Goal: Task Accomplishment & Management: Use online tool/utility

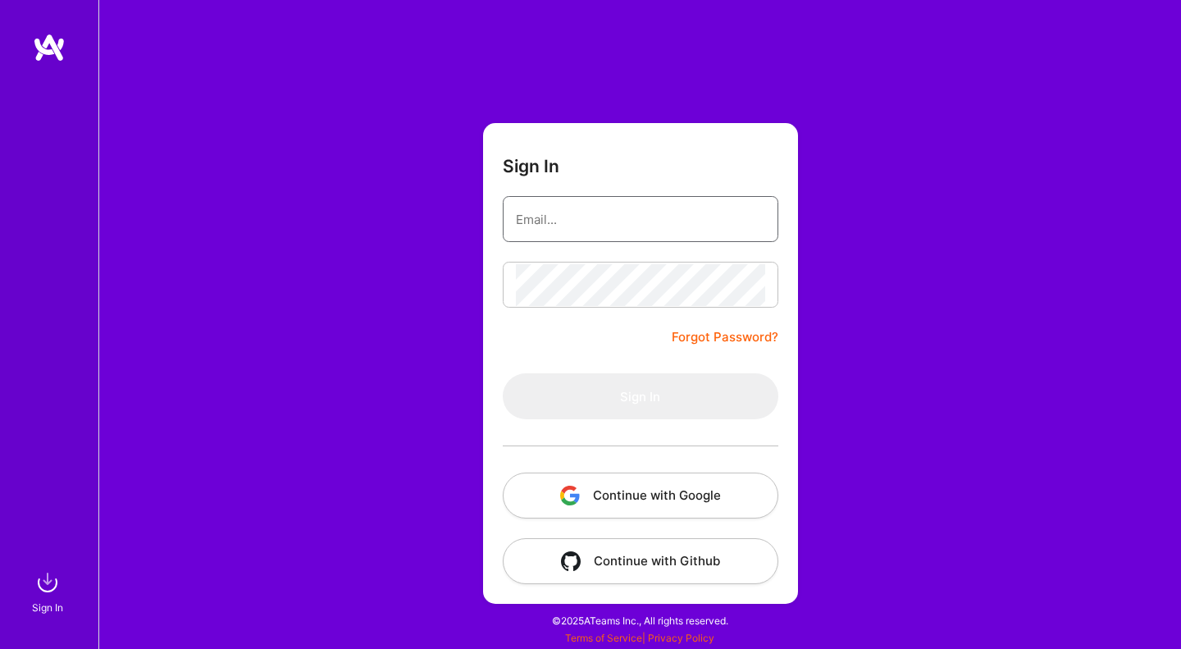
type input "[EMAIL_ADDRESS][DOMAIN_NAME]"
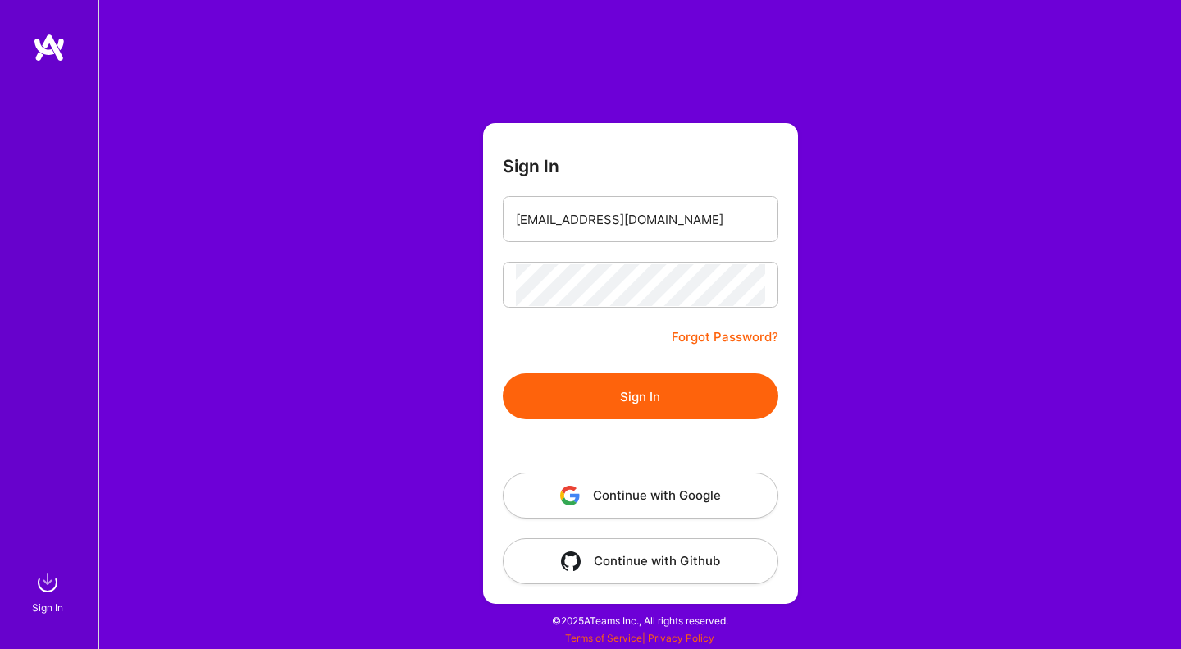
click at [589, 392] on button "Sign In" at bounding box center [641, 396] width 276 height 46
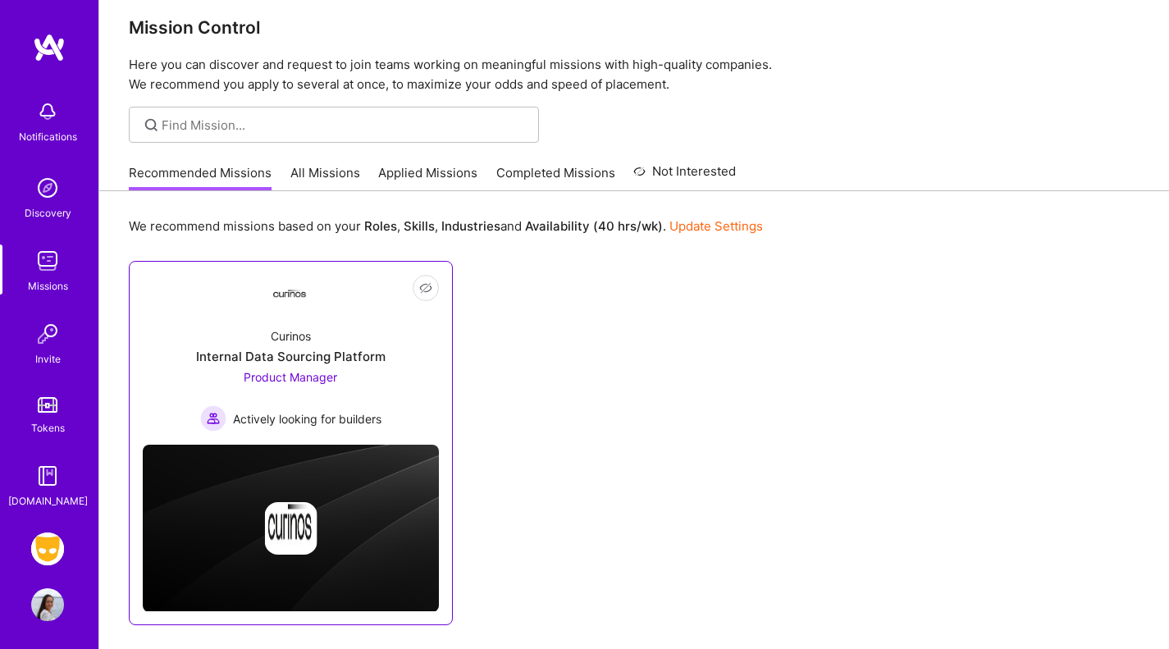
scroll to position [16, 0]
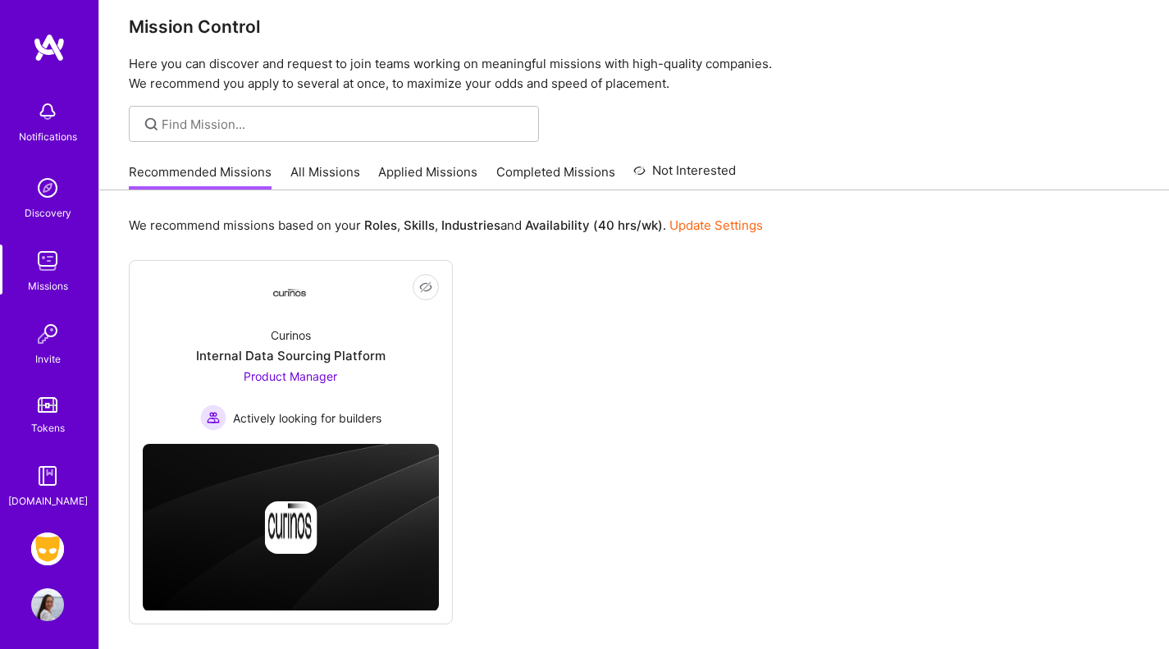
click at [39, 541] on img at bounding box center [47, 548] width 33 height 33
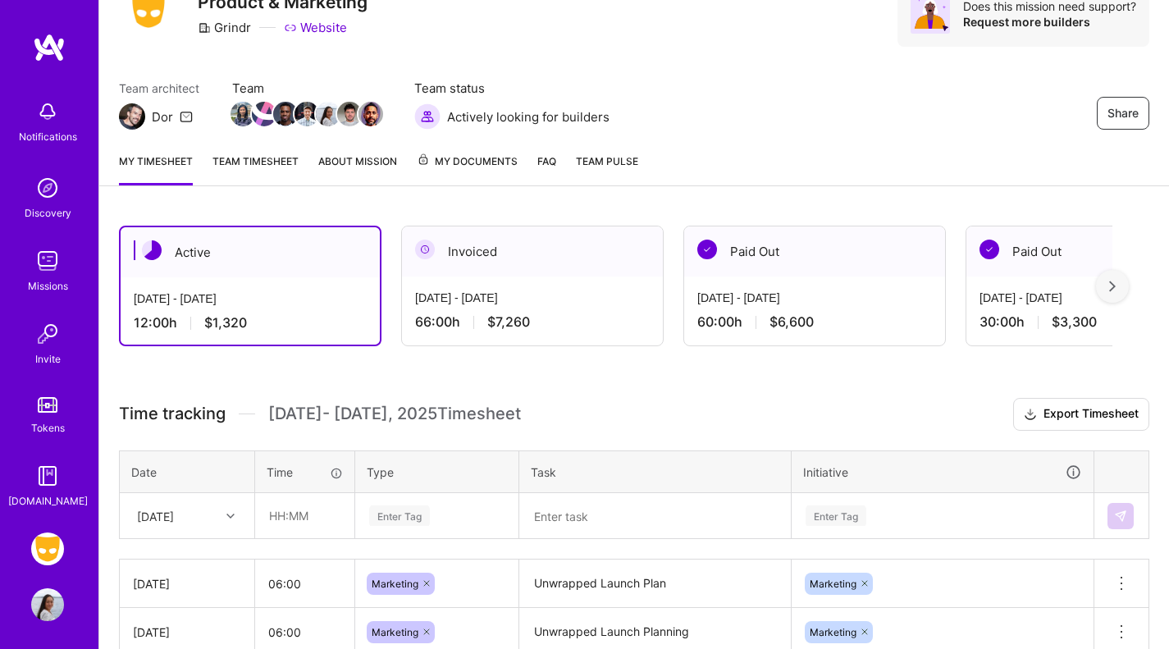
scroll to position [208, 0]
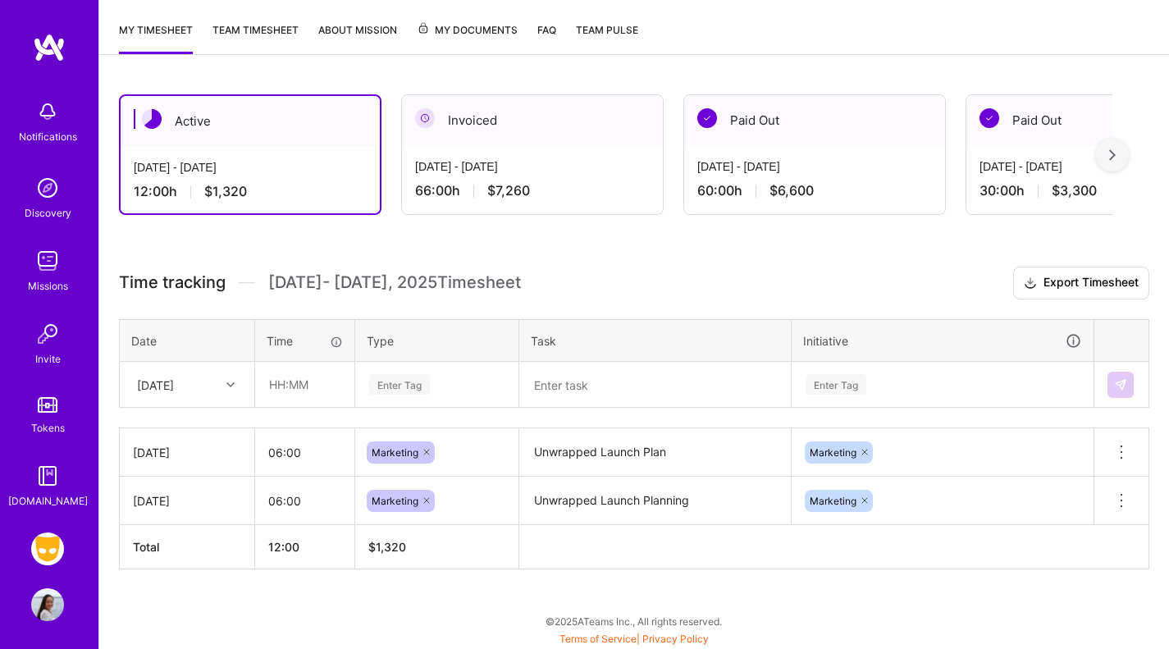
click at [209, 390] on div "[DATE]" at bounding box center [174, 384] width 91 height 27
click at [205, 491] on div "[DATE]" at bounding box center [187, 492] width 133 height 30
click at [281, 390] on input "text" at bounding box center [305, 384] width 98 height 43
type input "06:00"
click at [406, 385] on div "Enter Tag" at bounding box center [399, 384] width 61 height 25
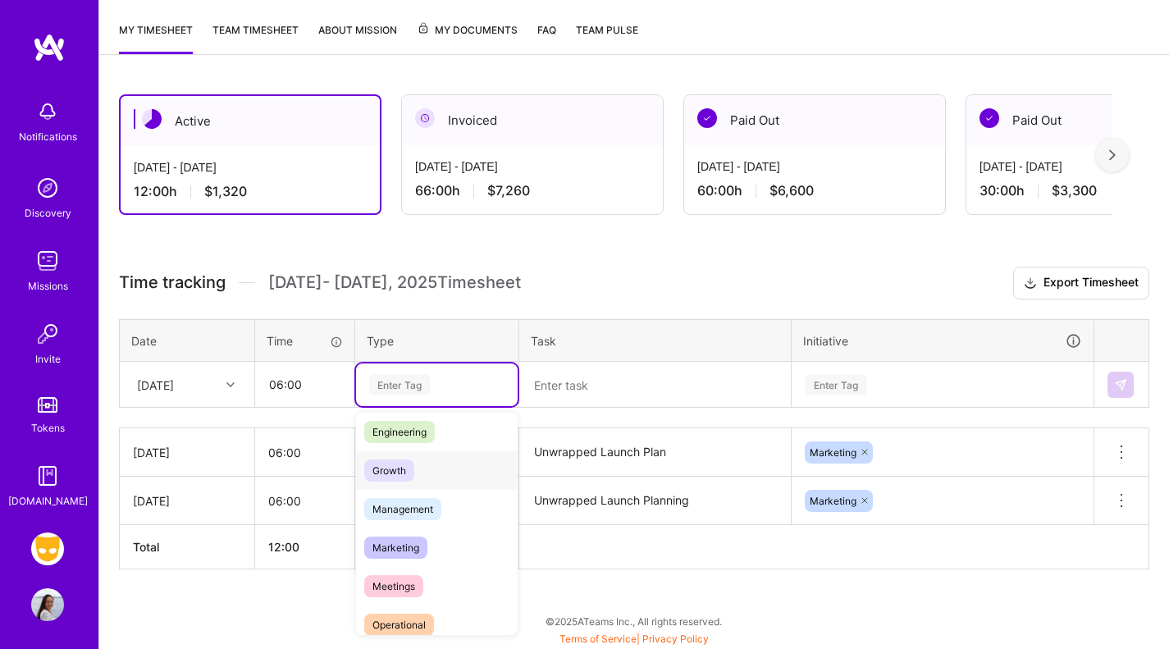
scroll to position [123, 0]
click at [413, 551] on span "Marketing" at bounding box center [395, 547] width 63 height 22
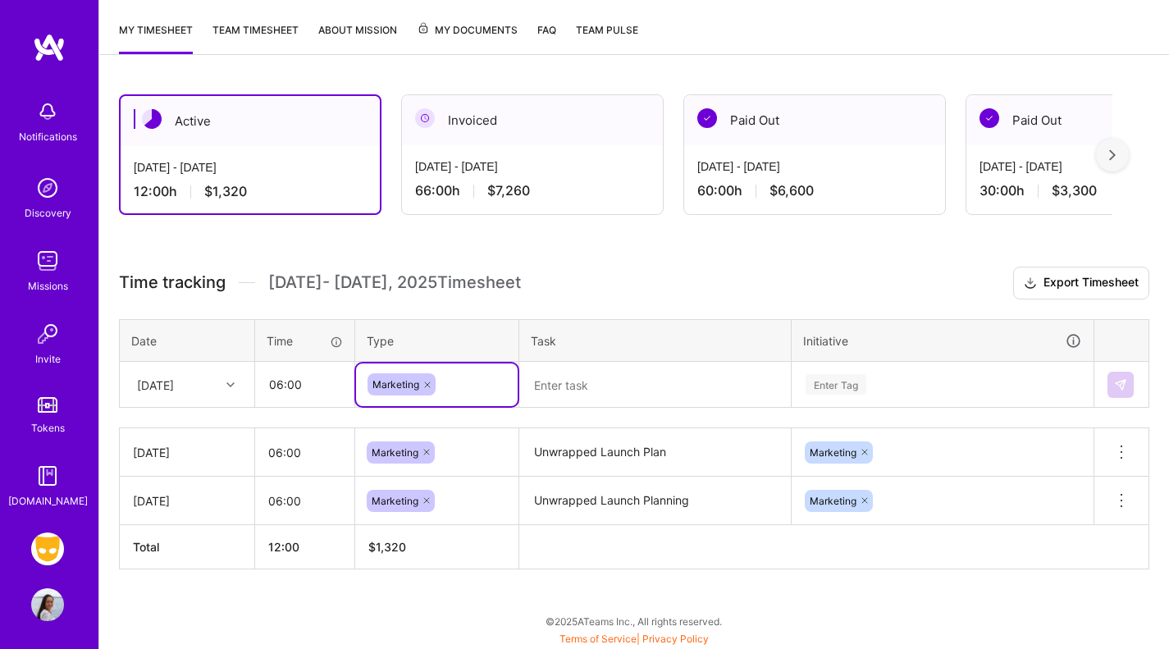
click at [603, 393] on textarea at bounding box center [655, 384] width 268 height 43
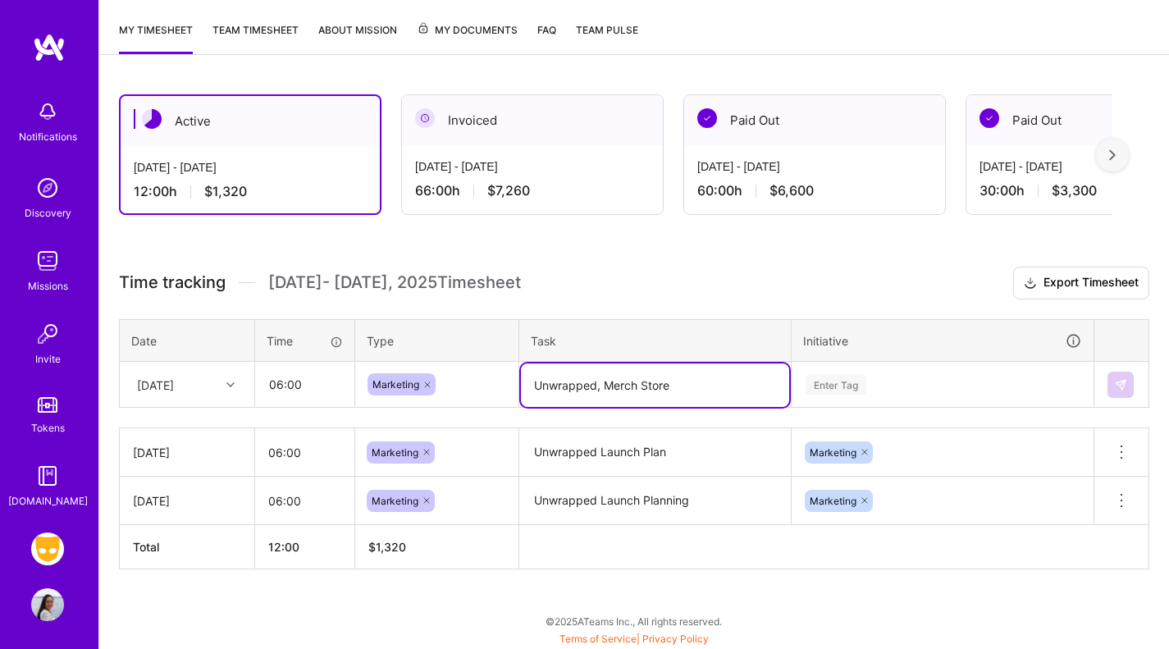
type textarea "Unwrapped, Merch Store"
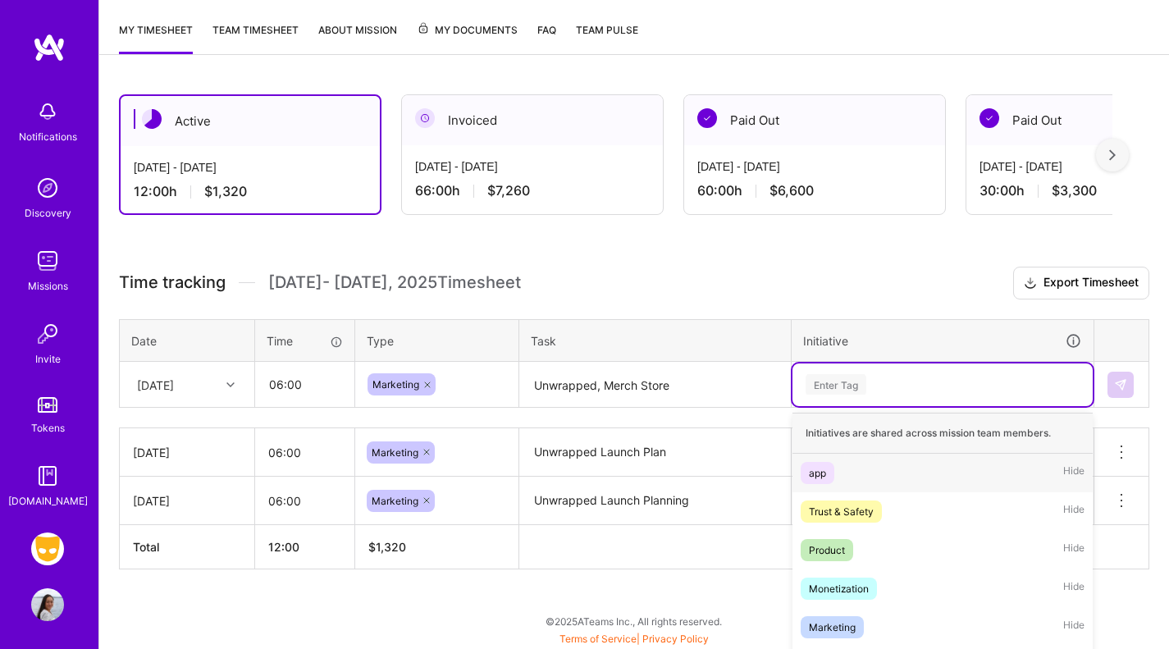
drag, startPoint x: 839, startPoint y: 390, endPoint x: 855, endPoint y: 390, distance: 15.6
click at [842, 390] on div "option app focused, 1 of 10. 10 results available. Use Up and Down to choose op…" at bounding box center [942, 384] width 300 height 43
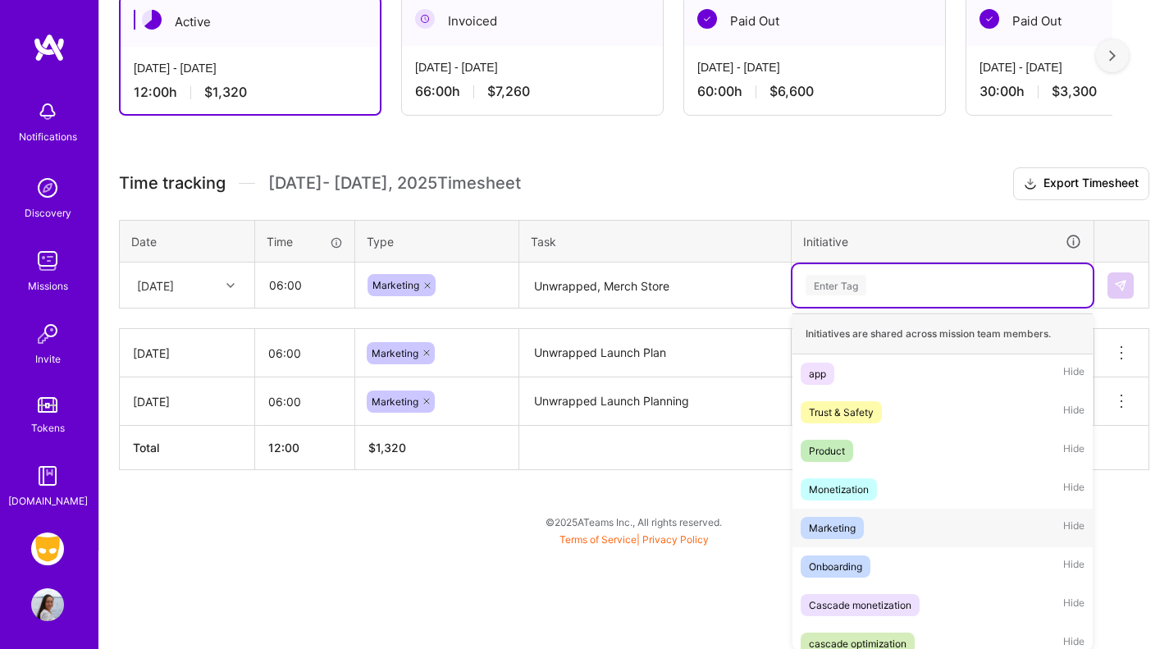
drag, startPoint x: 852, startPoint y: 540, endPoint x: 907, endPoint y: 512, distance: 61.6
click at [855, 540] on div "Marketing Hide" at bounding box center [942, 528] width 300 height 39
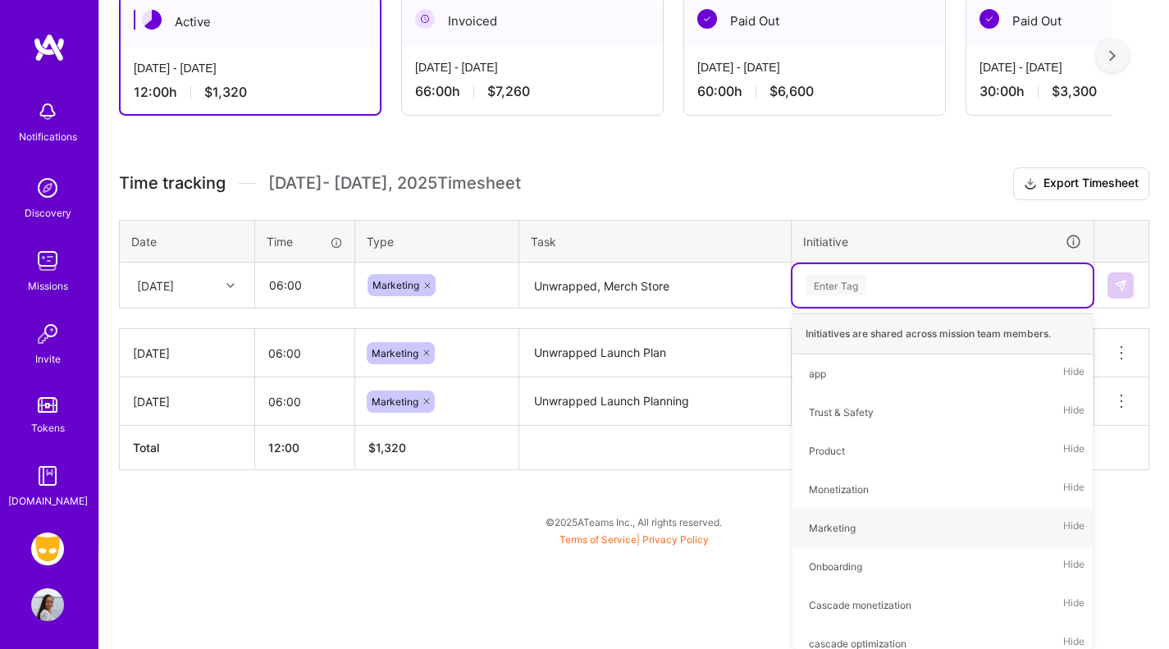
scroll to position [208, 0]
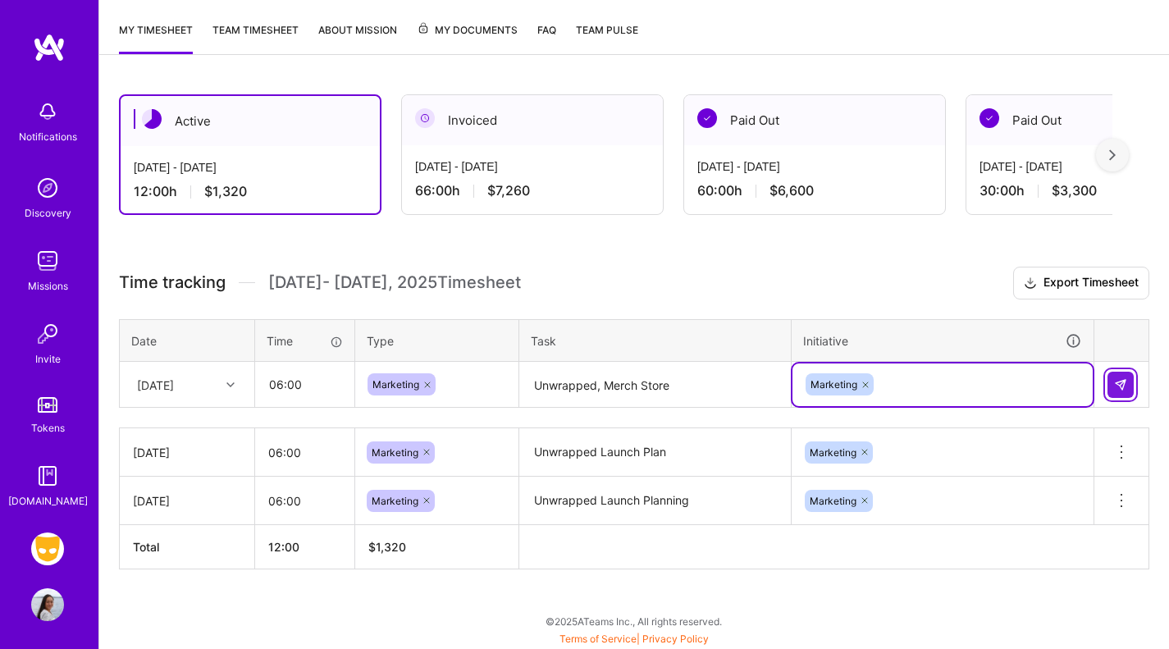
click at [1115, 380] on img at bounding box center [1120, 384] width 13 height 13
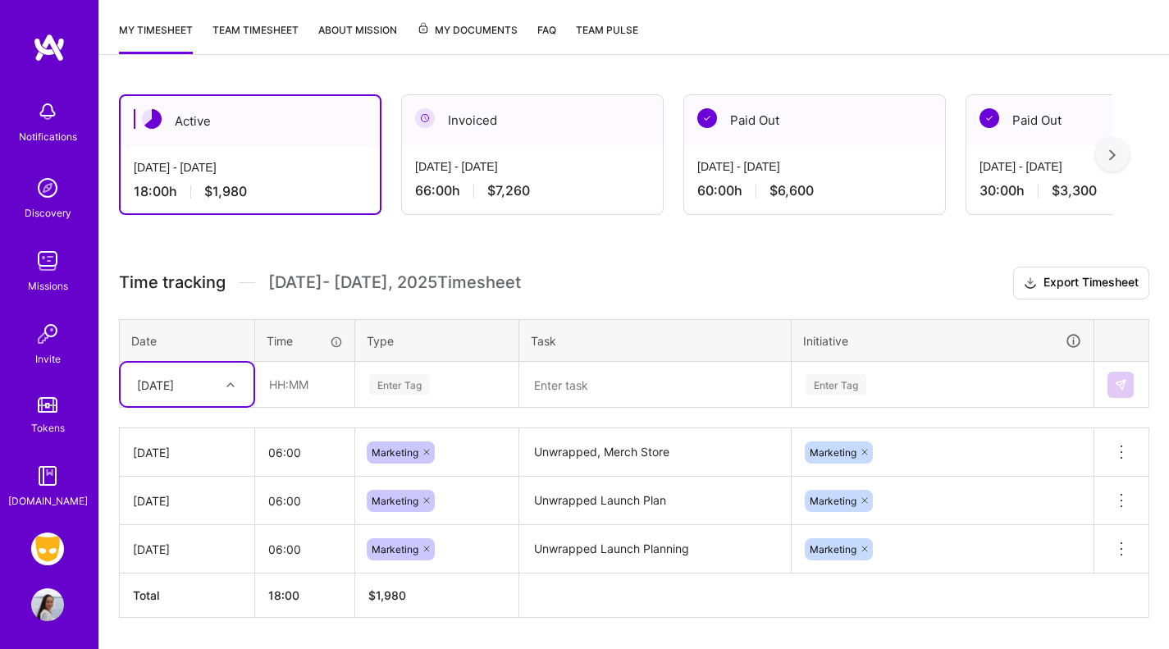
click at [158, 385] on div "[DATE]" at bounding box center [155, 384] width 37 height 17
click at [167, 490] on div "[DATE]" at bounding box center [187, 492] width 133 height 30
drag, startPoint x: 301, startPoint y: 380, endPoint x: 272, endPoint y: 380, distance: 28.7
click at [301, 380] on input "text" at bounding box center [305, 384] width 98 height 43
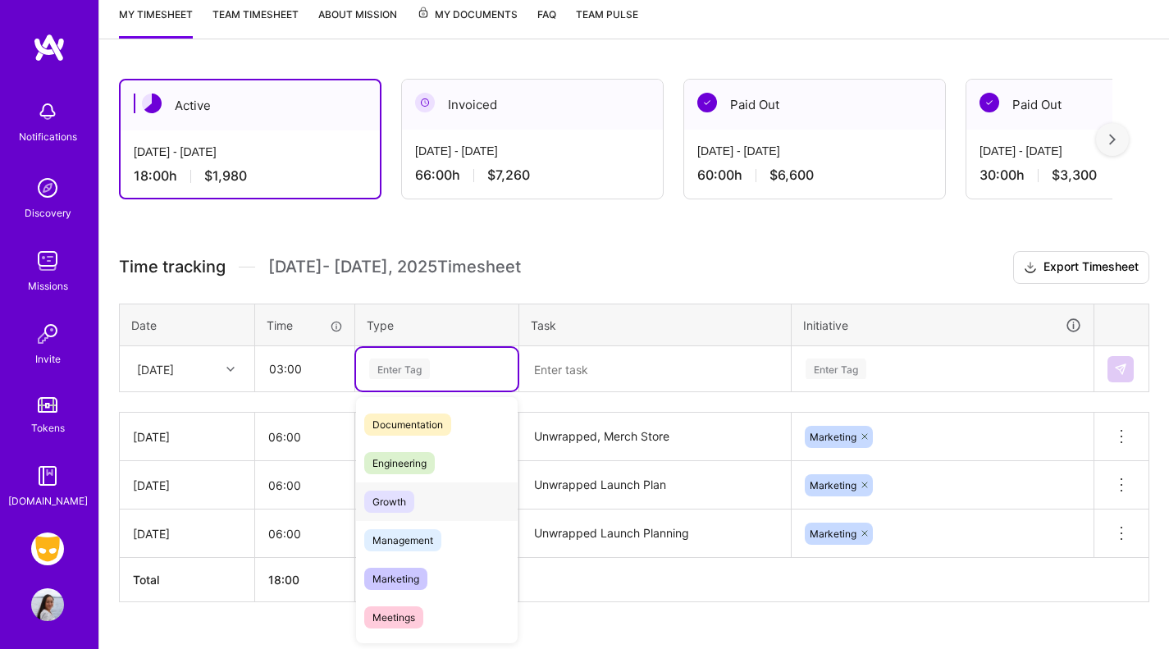
scroll to position [129, 0]
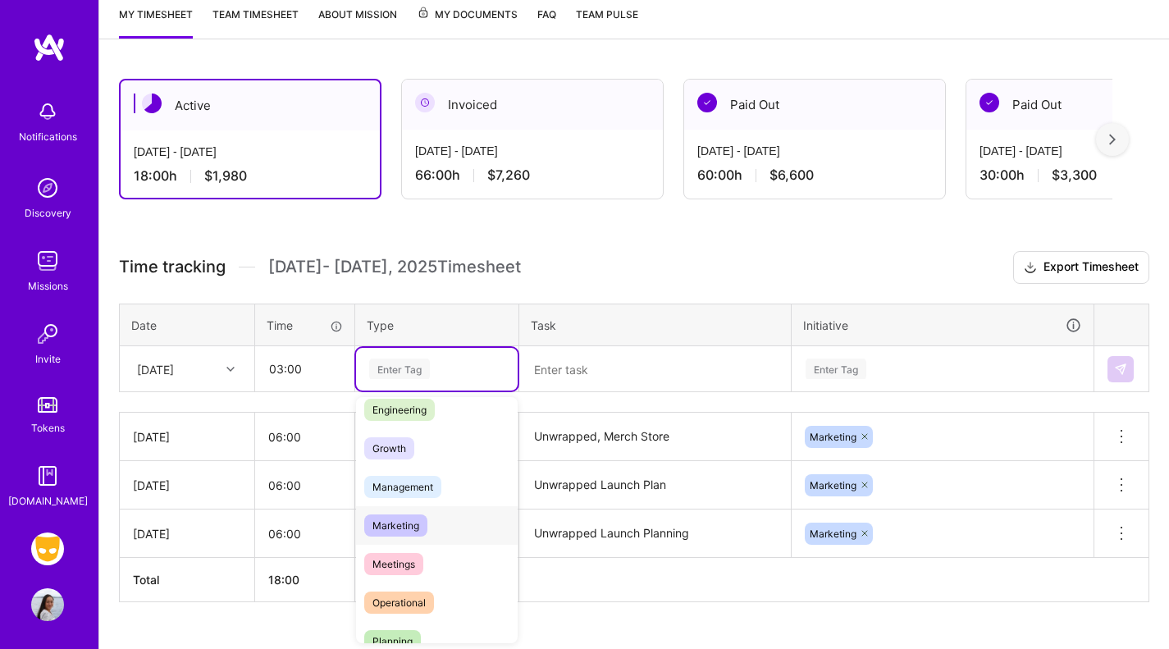
click at [413, 525] on span "Marketing" at bounding box center [395, 525] width 63 height 22
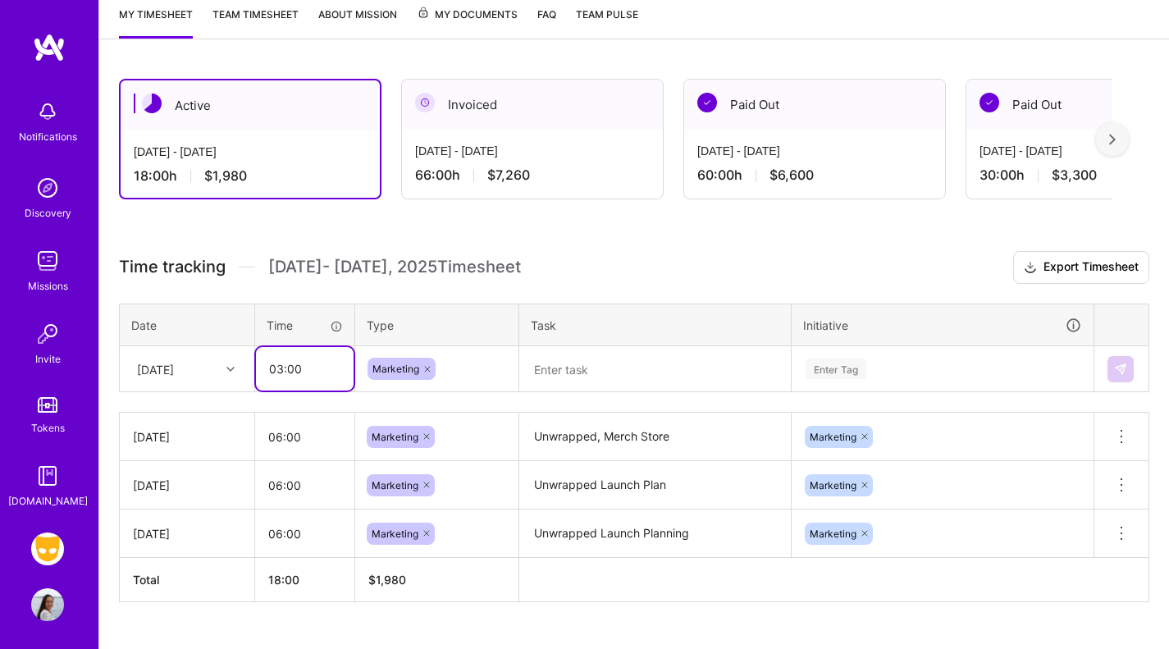
click at [317, 370] on input "03:00" at bounding box center [305, 368] width 98 height 43
drag, startPoint x: 290, startPoint y: 368, endPoint x: 163, endPoint y: 367, distance: 126.3
click at [145, 362] on tr "[DATE] 03:00 Marketing Enter Tag" at bounding box center [634, 369] width 1029 height 46
type input "02:00"
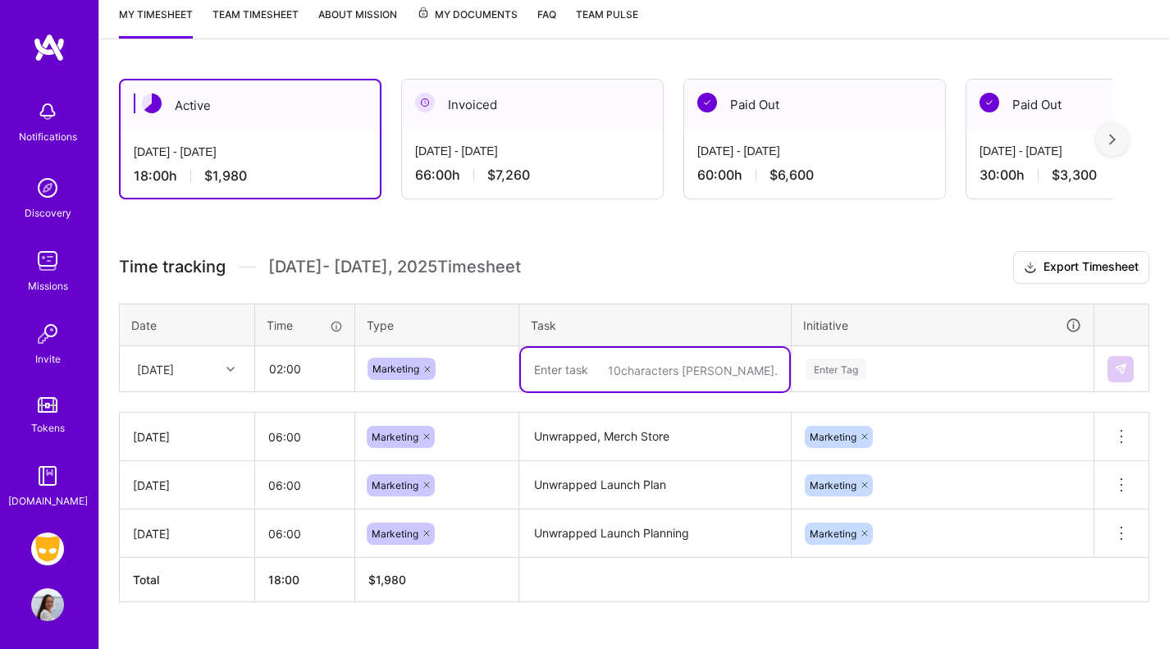
click at [618, 367] on textarea at bounding box center [655, 369] width 268 height 43
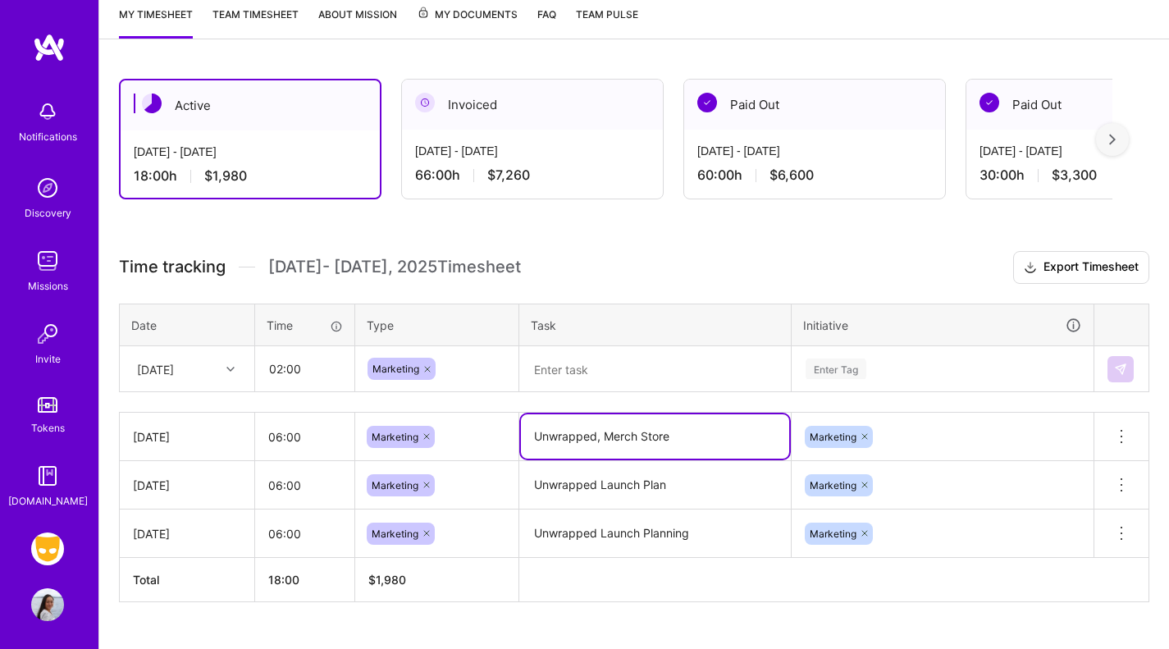
drag, startPoint x: 713, startPoint y: 445, endPoint x: 554, endPoint y: 428, distance: 159.1
click at [494, 446] on tr "[DATE] 06:00 Marketing Unwrapped, Merch Store Marketing Delete row" at bounding box center [634, 437] width 1029 height 48
click at [600, 385] on textarea at bounding box center [655, 369] width 268 height 43
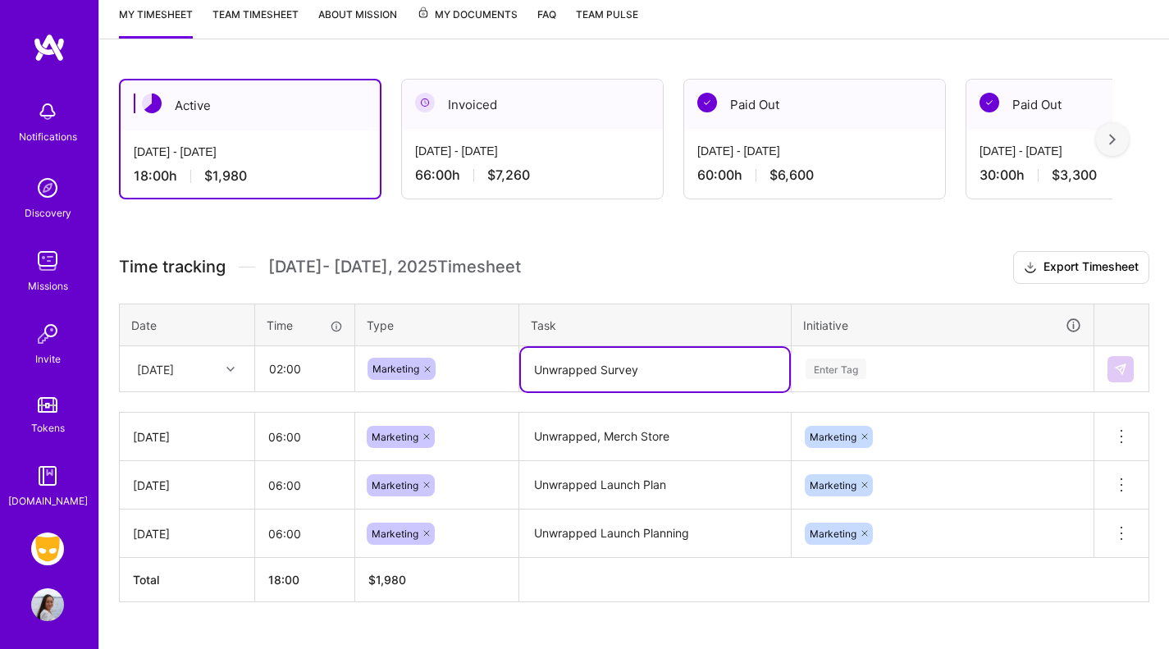
type textarea "Unwrapped Survey"
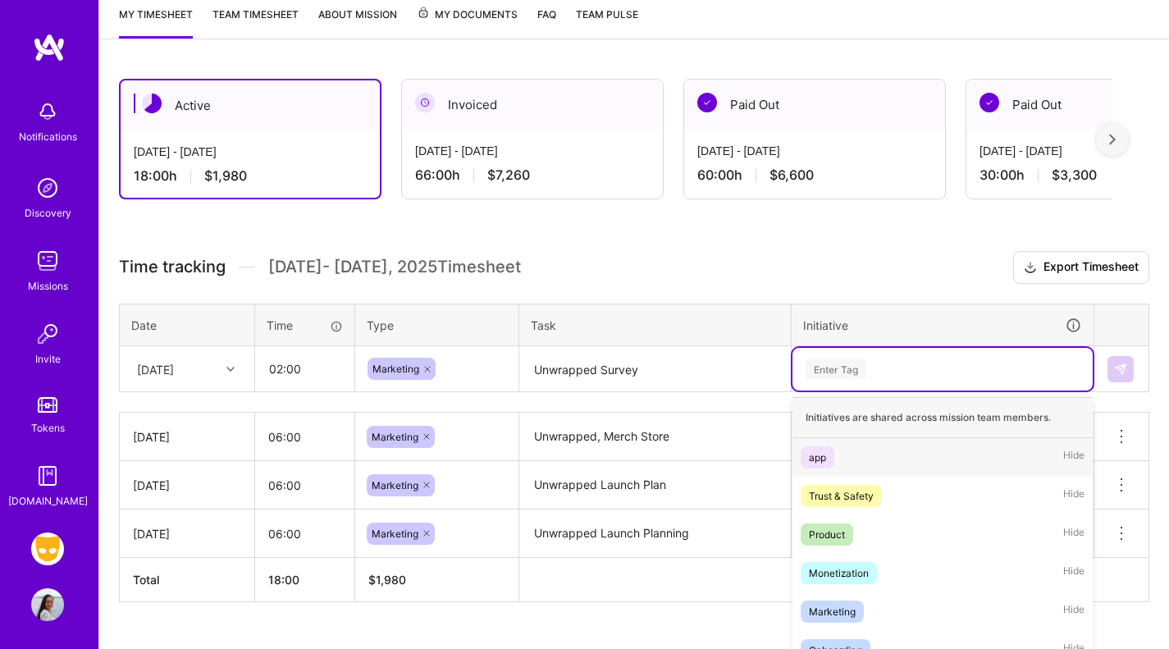
click at [888, 380] on div "option Marketing, selected. option app focused, 1 of 10. 10 results available. …" at bounding box center [942, 369] width 300 height 43
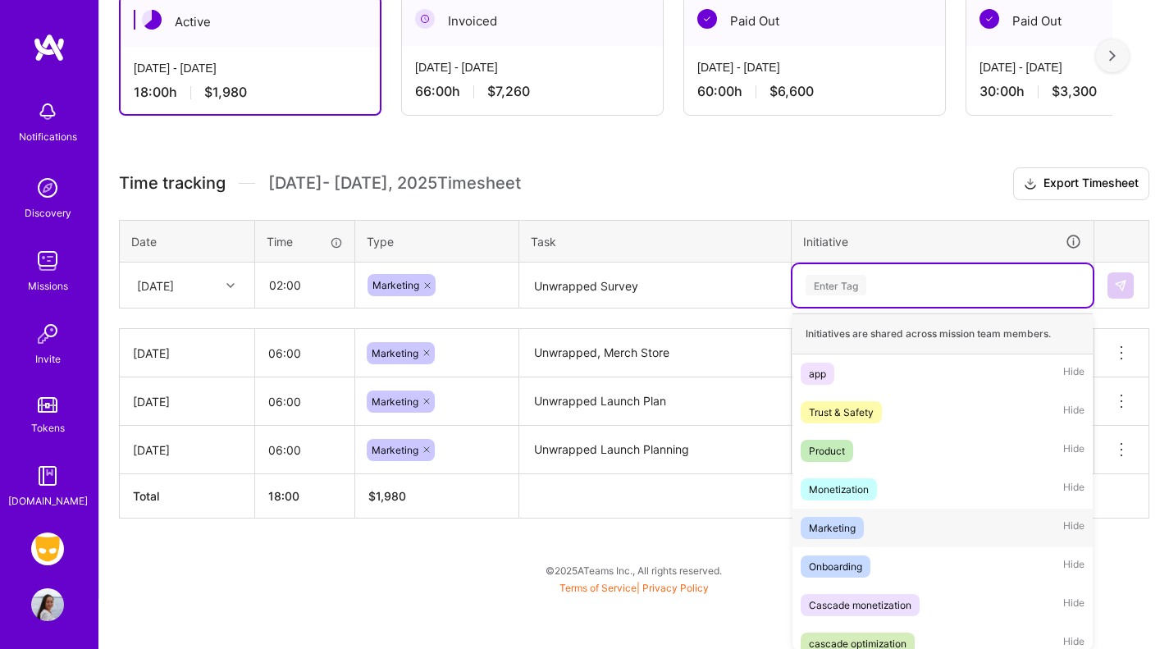
drag, startPoint x: 849, startPoint y: 520, endPoint x: 872, endPoint y: 510, distance: 25.0
click at [849, 522] on div "Marketing" at bounding box center [832, 527] width 47 height 17
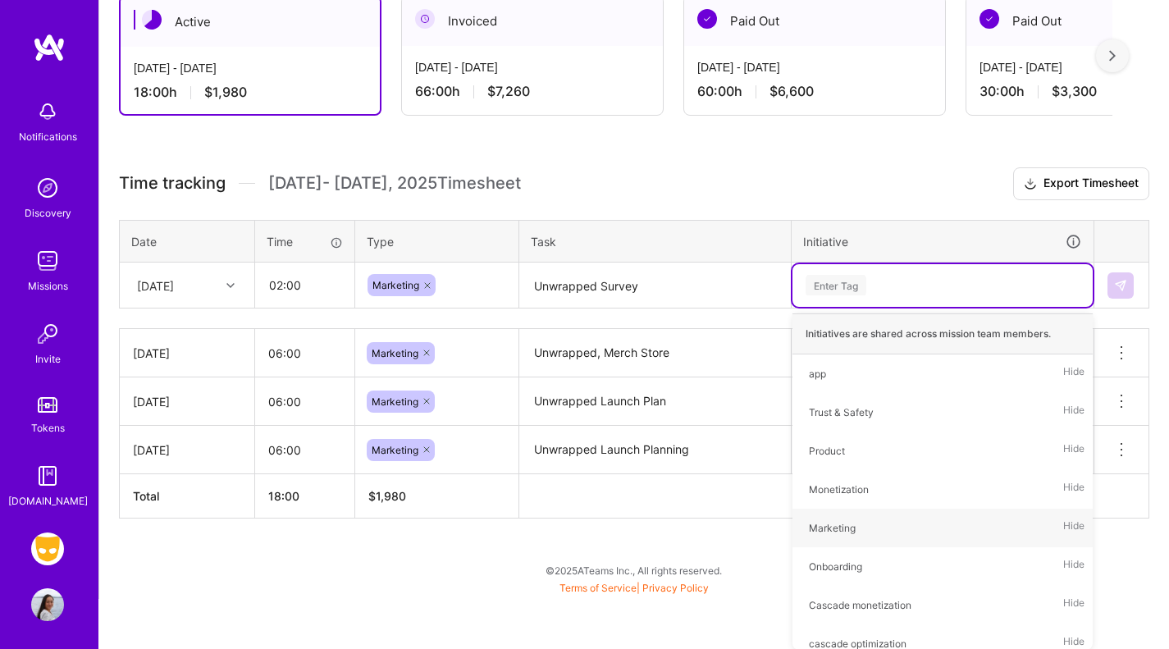
scroll to position [256, 0]
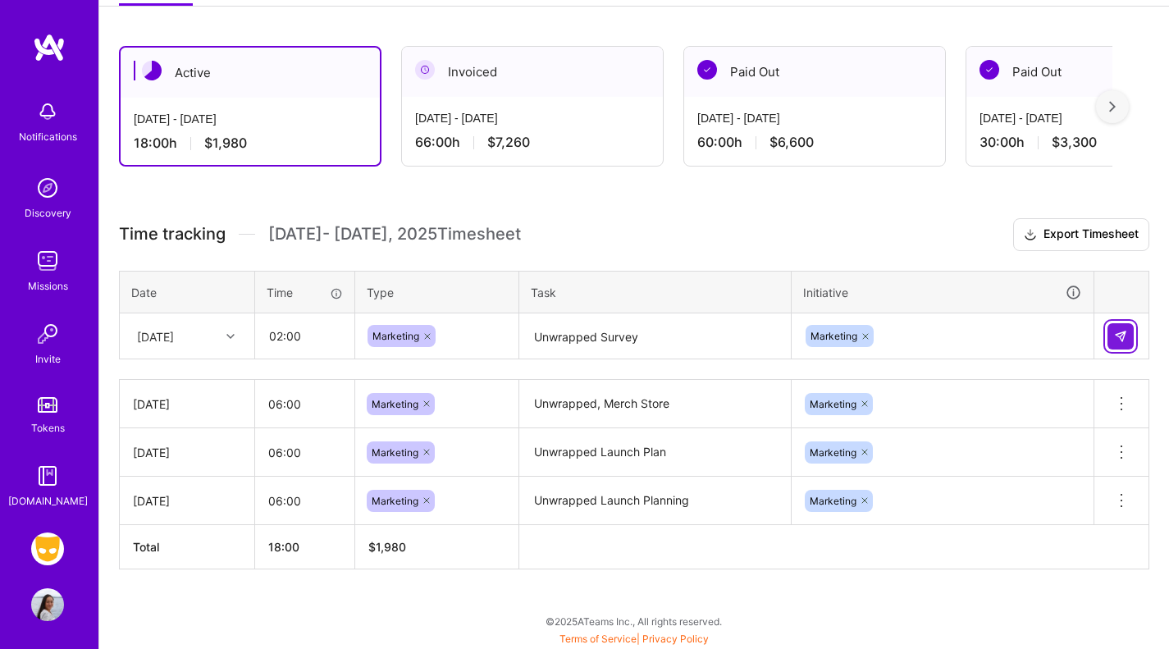
click at [1121, 326] on button at bounding box center [1120, 336] width 26 height 26
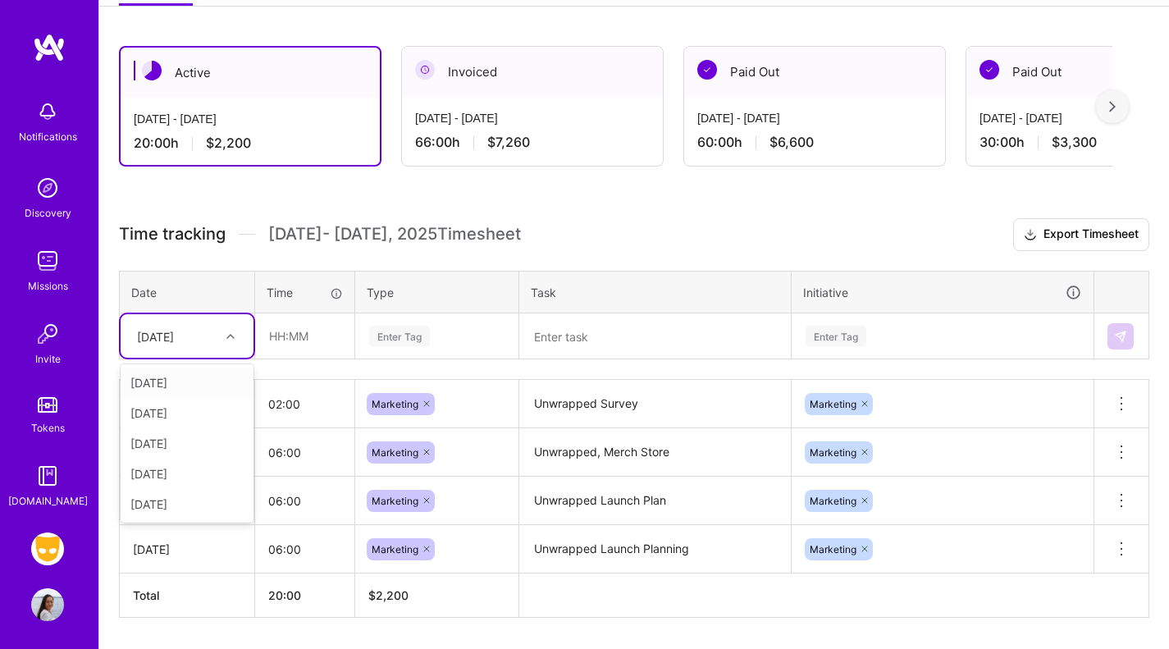
click at [170, 344] on div "[DATE]" at bounding box center [174, 335] width 91 height 27
click at [174, 504] on div "[DATE]" at bounding box center [187, 504] width 133 height 30
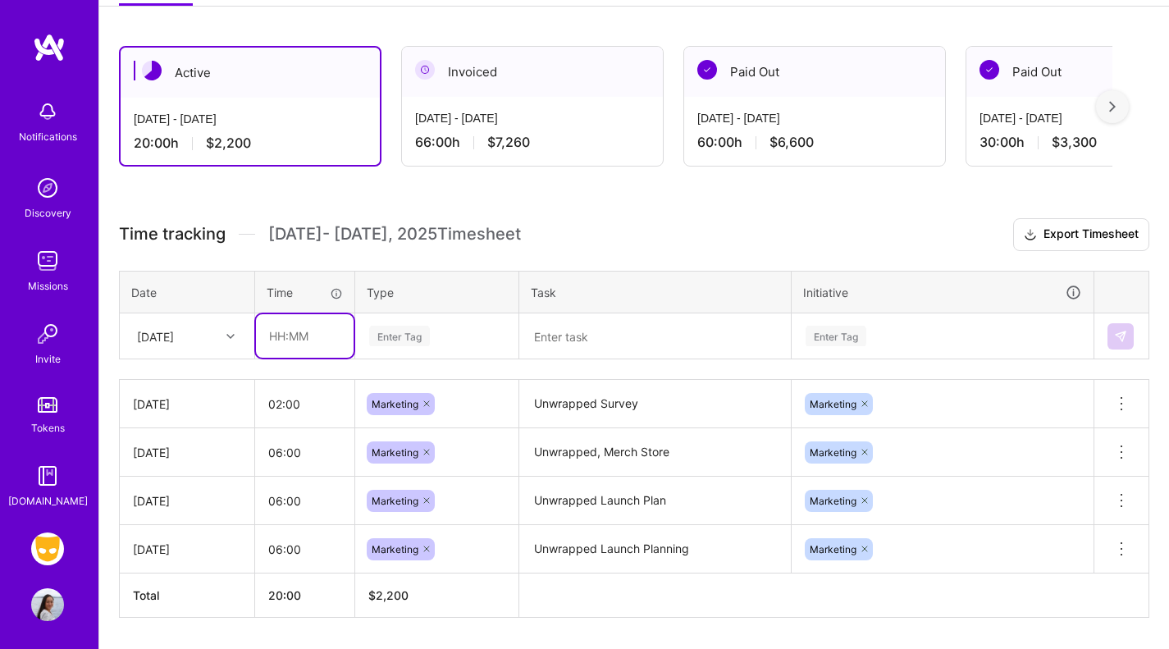
click at [306, 349] on input "text" at bounding box center [305, 335] width 98 height 43
type input "06:00"
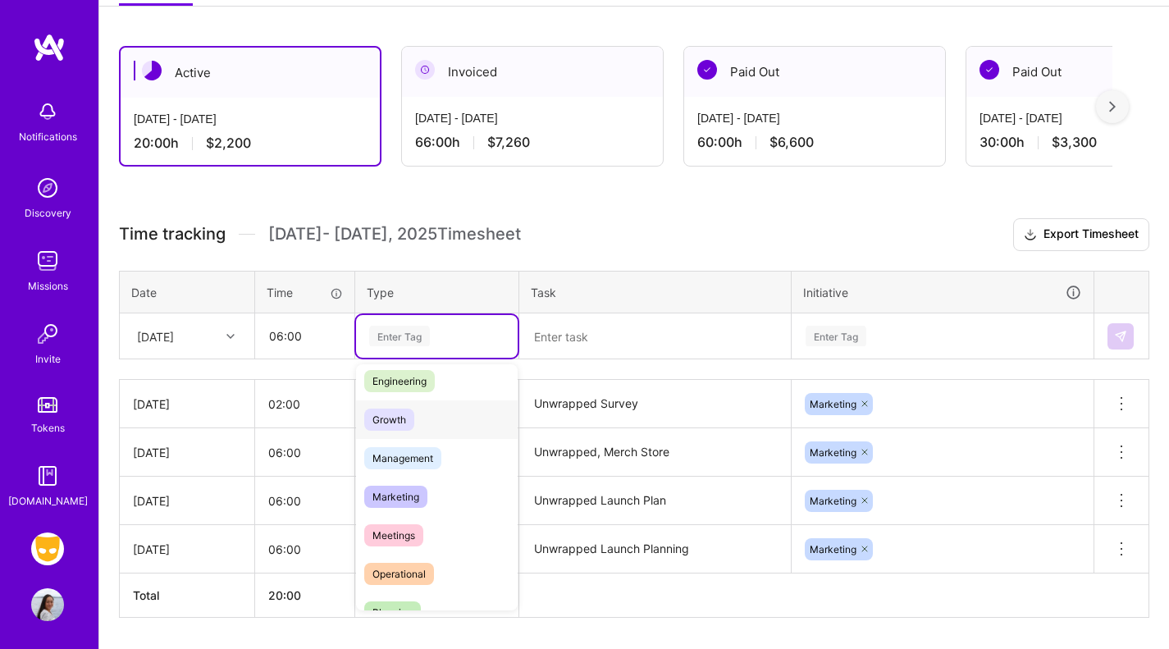
scroll to position [125, 0]
click at [407, 503] on span "Marketing" at bounding box center [395, 496] width 63 height 22
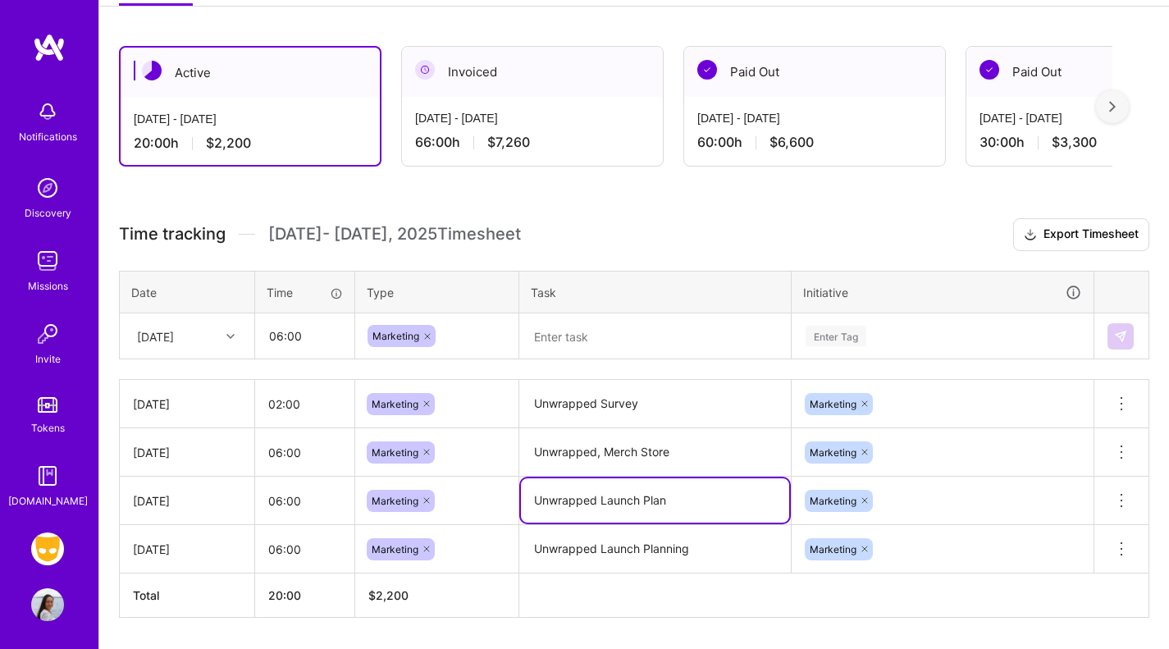
drag, startPoint x: 700, startPoint y: 500, endPoint x: 460, endPoint y: 497, distance: 239.5
click at [460, 497] on tr "[DATE] 06:00 Marketing Unwrapped Launch Plan Marketing Delete row" at bounding box center [634, 501] width 1029 height 48
click at [583, 323] on textarea at bounding box center [655, 336] width 268 height 43
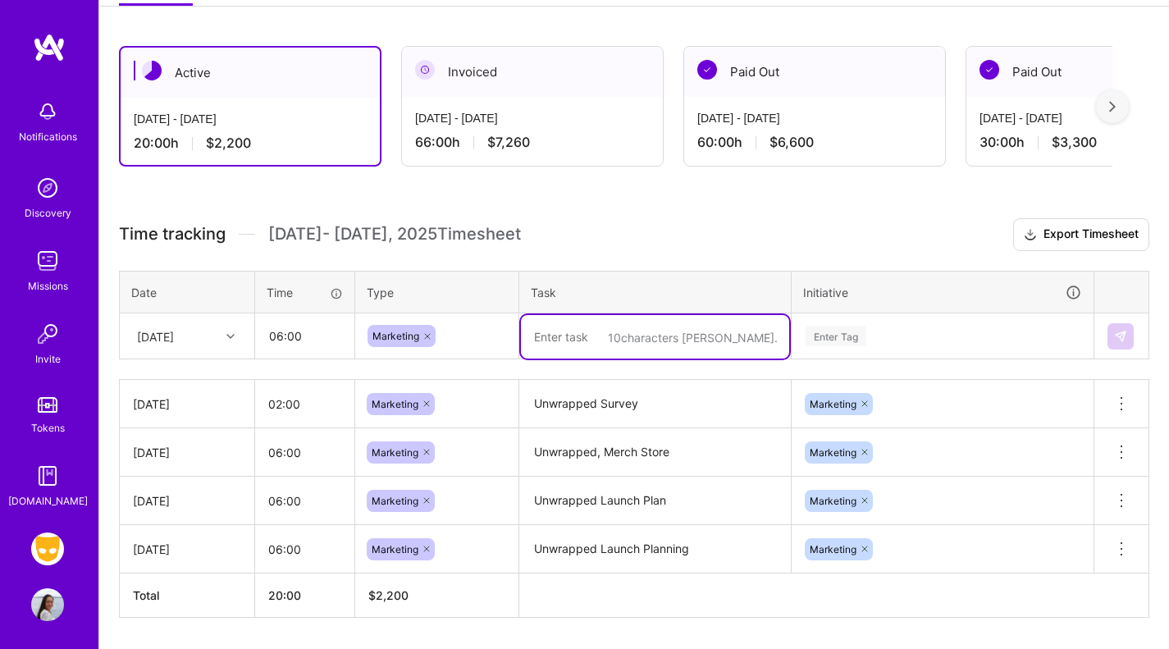
paste textarea "Unwrapped Launch Plan"
drag, startPoint x: 609, startPoint y: 338, endPoint x: 754, endPoint y: 350, distance: 145.7
click at [755, 356] on textarea "Unwrapped Launch Plan" at bounding box center [655, 336] width 268 height 43
type textarea "Unwrapped Survey"
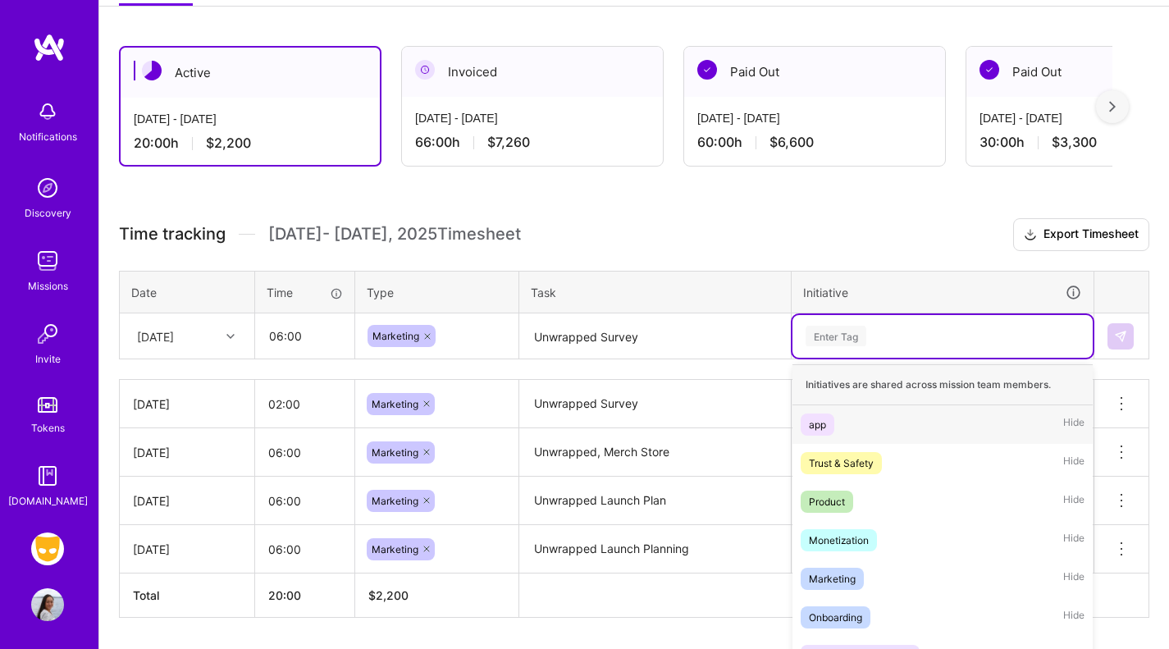
click at [889, 338] on div "option Marketing, selected. option app focused, 1 of 10. 10 results available. …" at bounding box center [942, 336] width 300 height 43
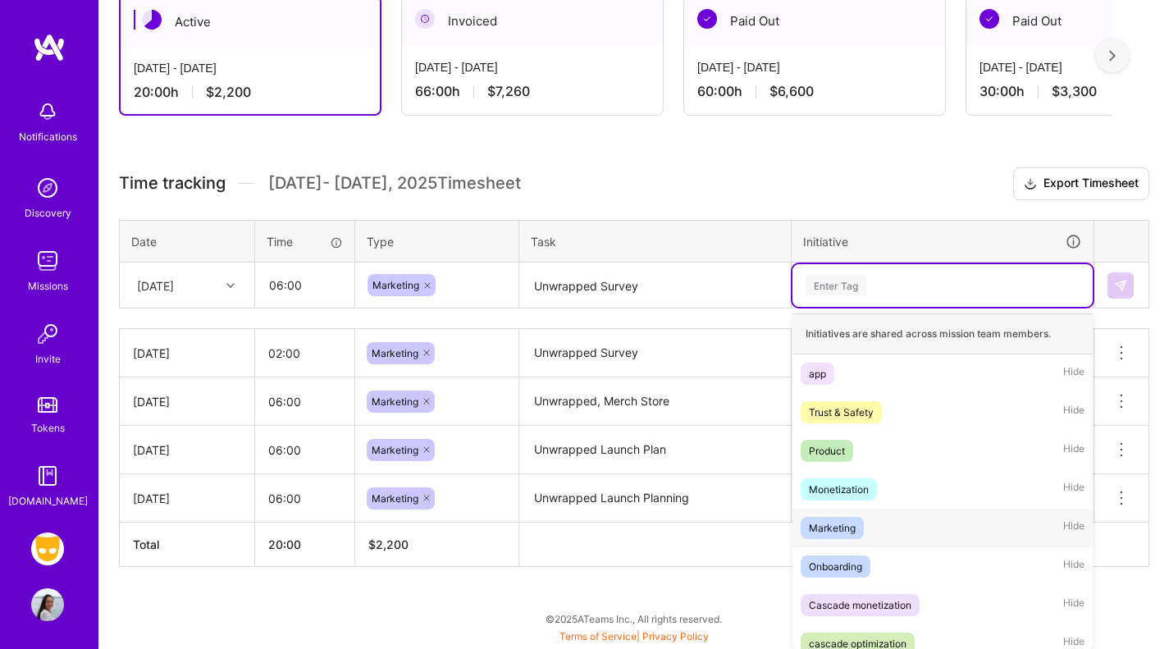
drag, startPoint x: 830, startPoint y: 532, endPoint x: 1021, endPoint y: 435, distance: 214.6
click at [836, 530] on div "Marketing" at bounding box center [832, 527] width 47 height 17
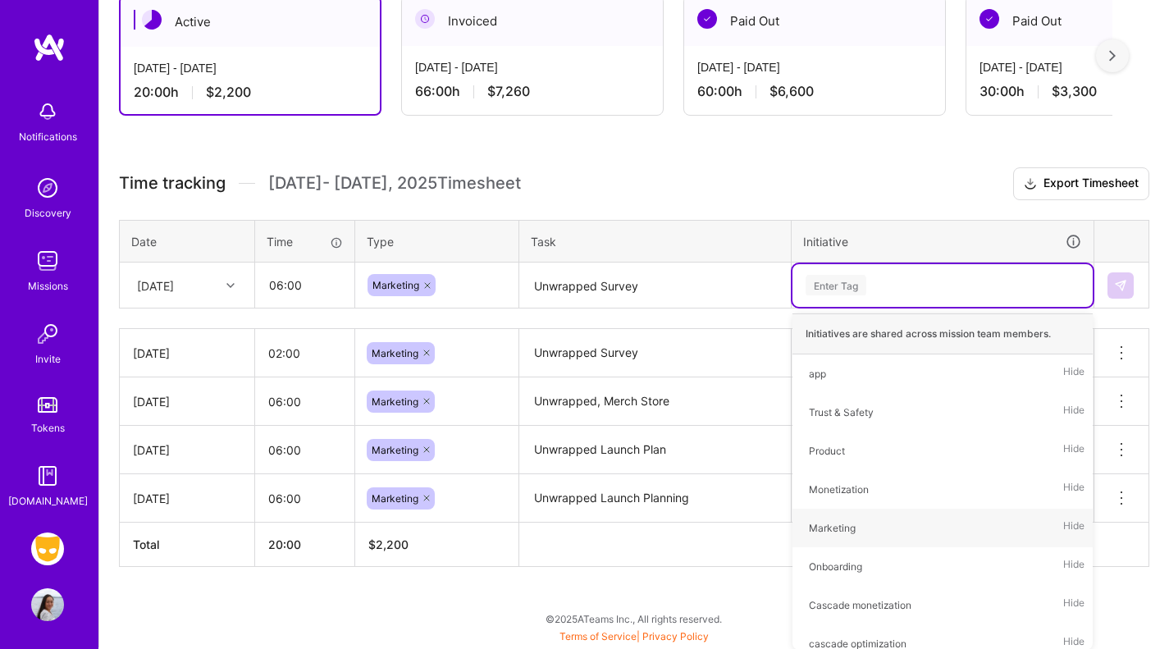
scroll to position [304, 0]
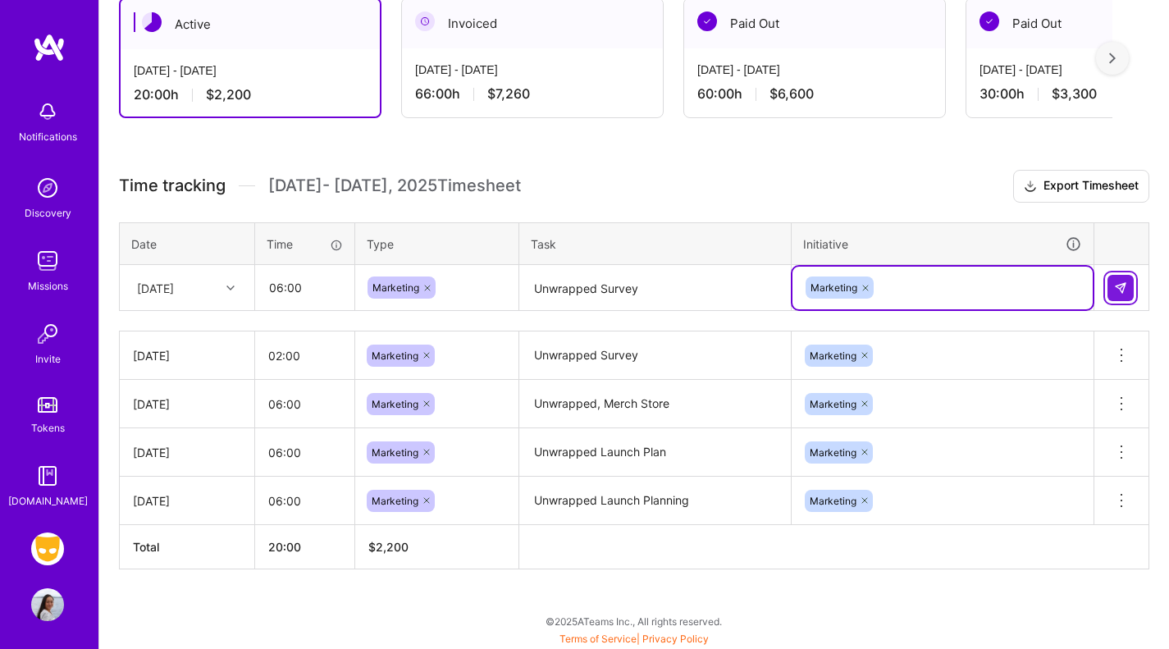
click at [1121, 294] on button at bounding box center [1120, 288] width 26 height 26
